Goal: Use online tool/utility: Utilize a website feature to perform a specific function

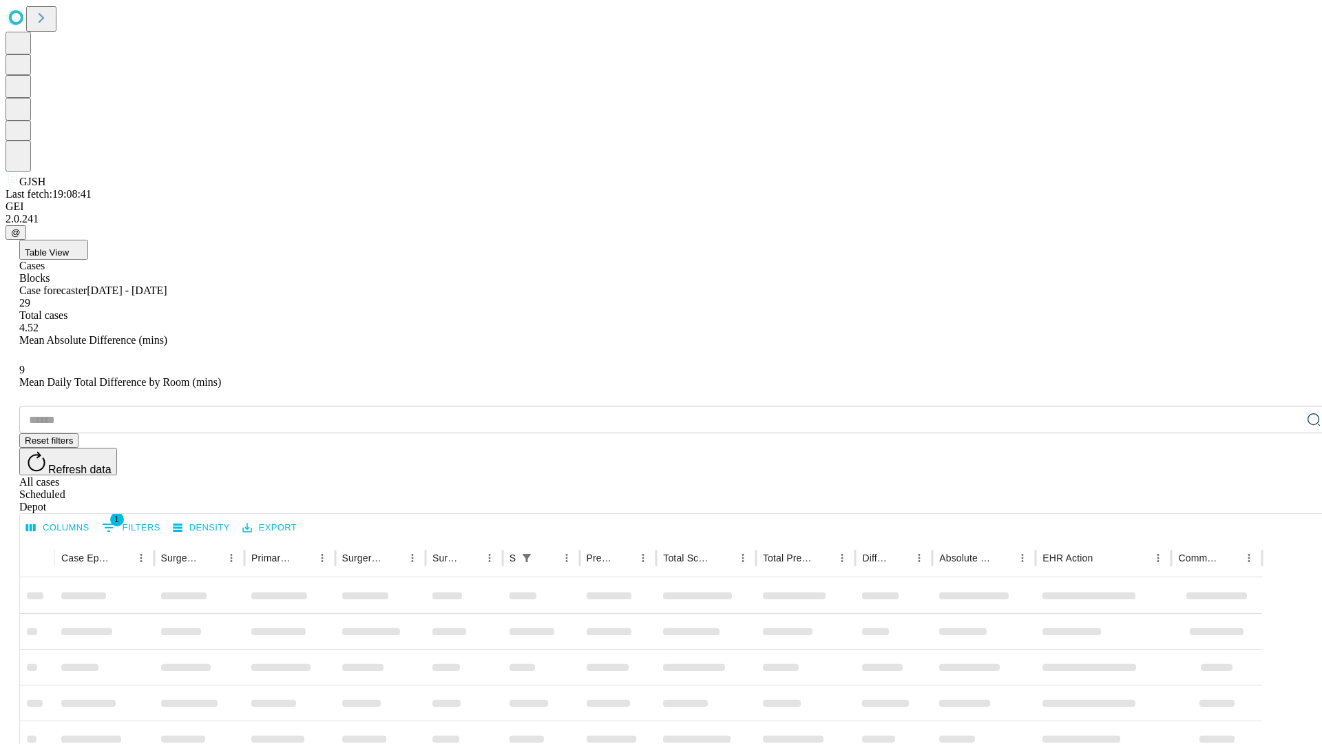
click at [69, 247] on span "Table View" at bounding box center [47, 252] width 44 height 10
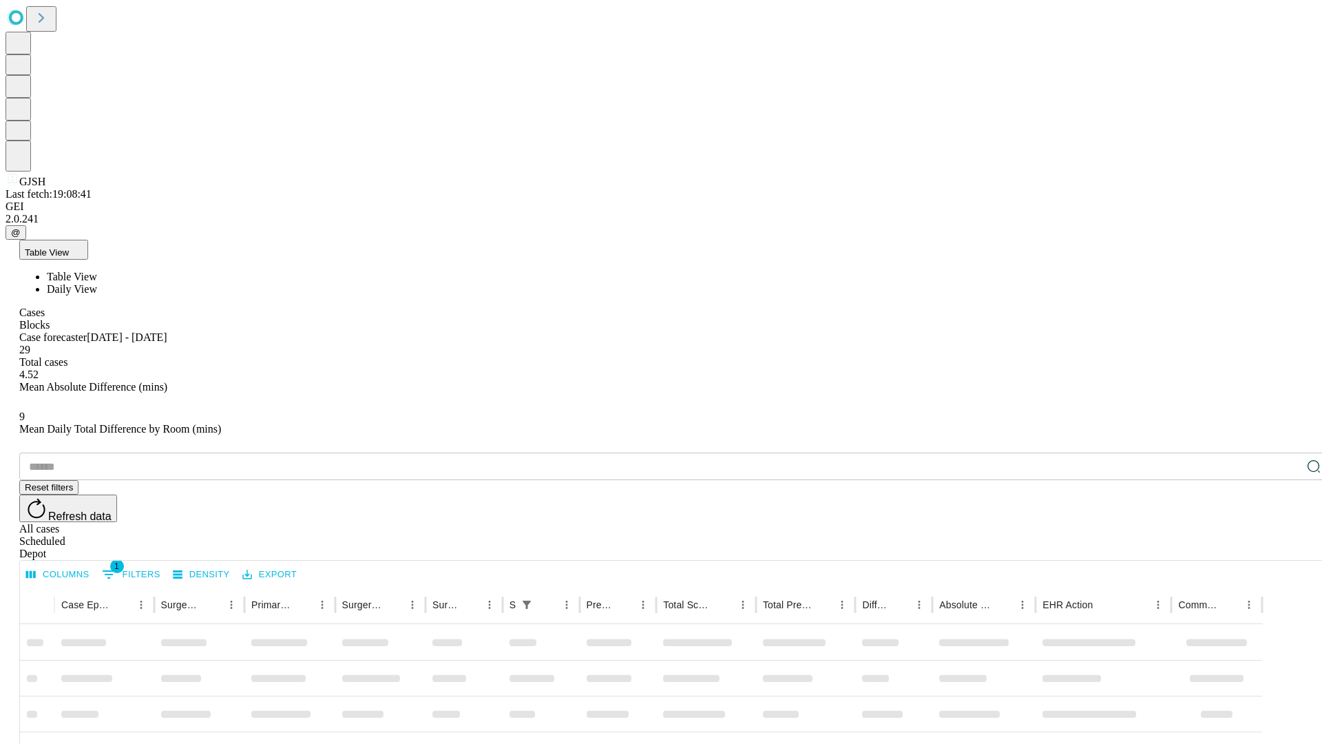
click at [97, 283] on span "Daily View" at bounding box center [72, 289] width 50 height 12
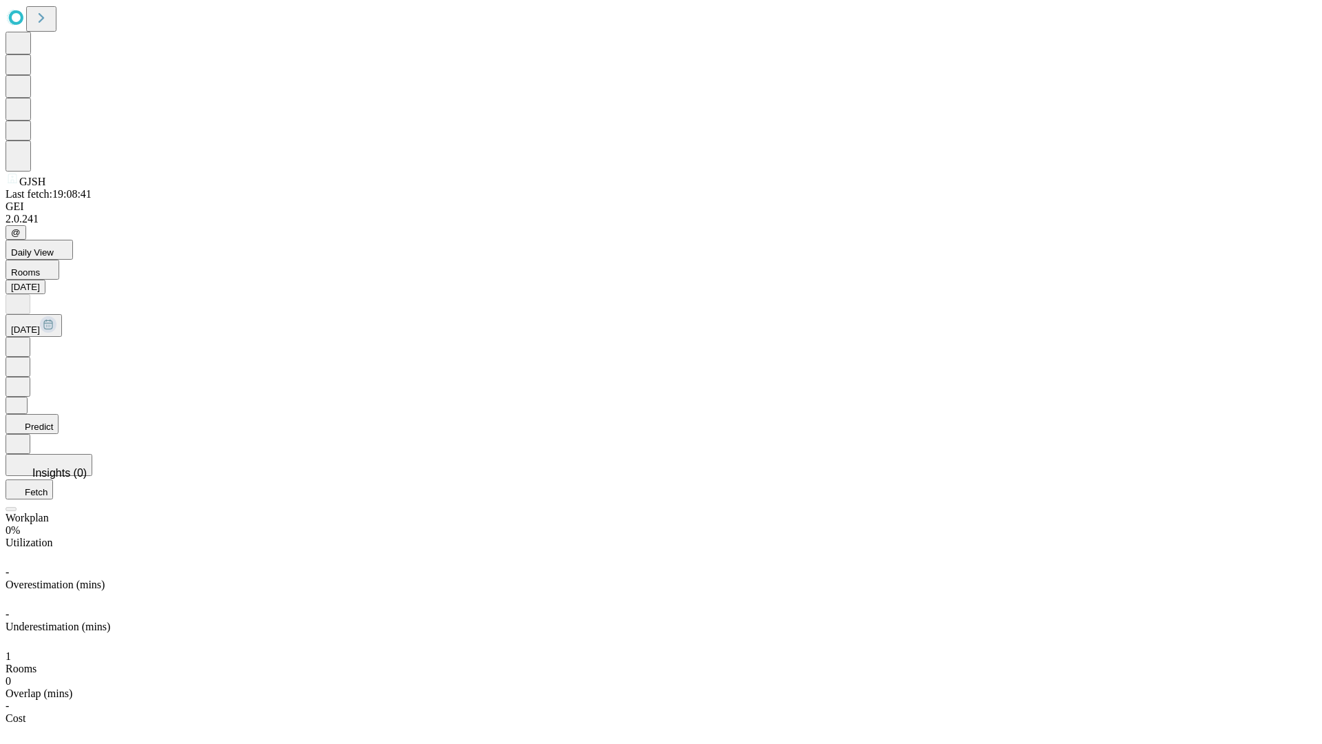
click at [59, 414] on button "Predict" at bounding box center [32, 424] width 53 height 20
